Goal: Task Accomplishment & Management: Use online tool/utility

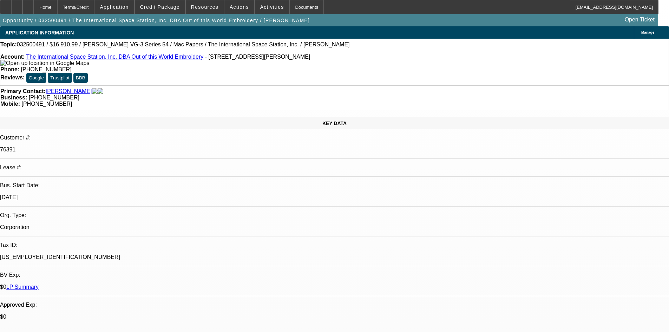
select select "0"
select select "6"
select select "0"
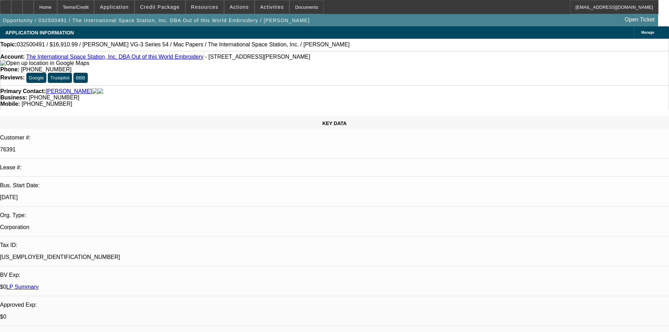
select select "0"
select select "6"
select select "0"
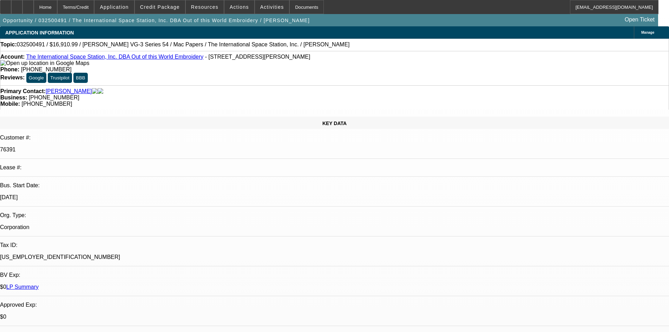
select select "2"
select select "0"
select select "6"
select select "0"
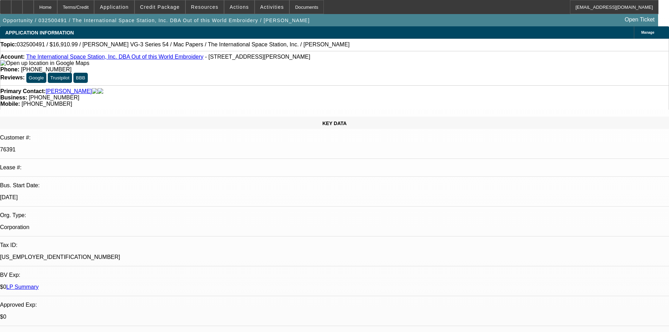
select select "2"
select select "0"
select select "6"
